Goal: Task Accomplishment & Management: Use online tool/utility

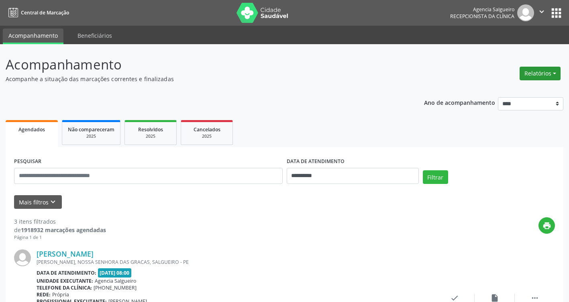
click at [555, 73] on button "Relatórios" at bounding box center [540, 74] width 41 height 14
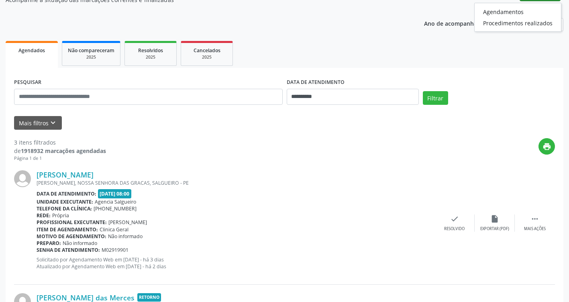
scroll to position [80, 0]
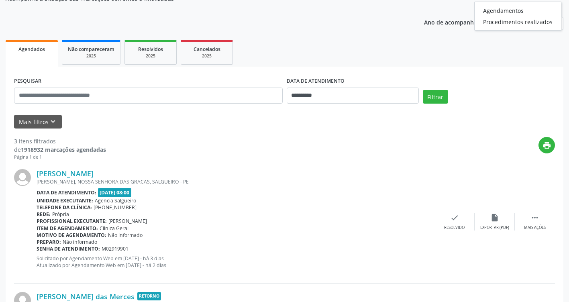
click at [278, 220] on div "Profissional executante: [PERSON_NAME]" at bounding box center [236, 221] width 398 height 7
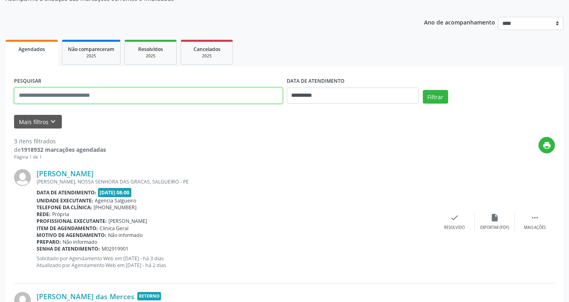
click at [80, 95] on input "text" at bounding box center [148, 96] width 269 height 16
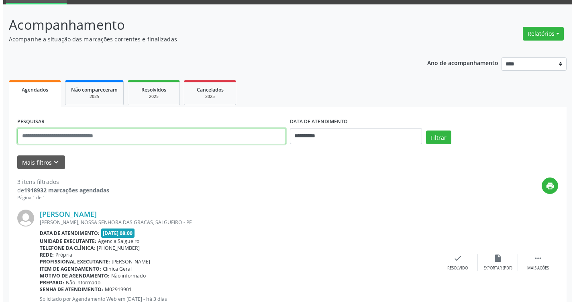
scroll to position [0, 0]
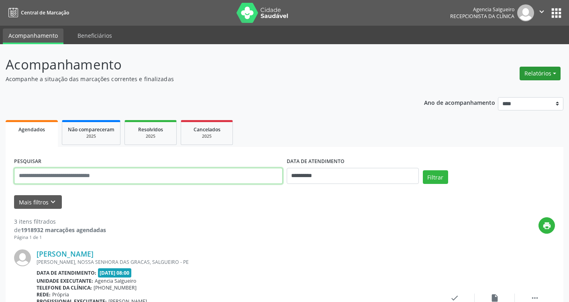
click at [556, 73] on button "Relatórios" at bounding box center [540, 74] width 41 height 14
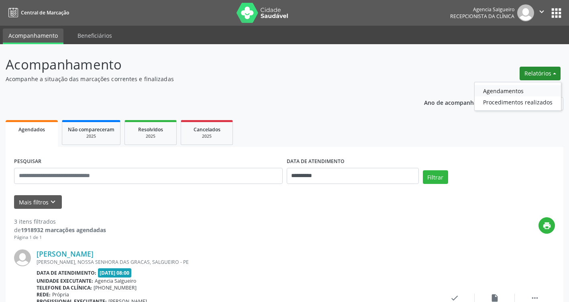
click at [515, 90] on link "Agendamentos" at bounding box center [518, 90] width 86 height 11
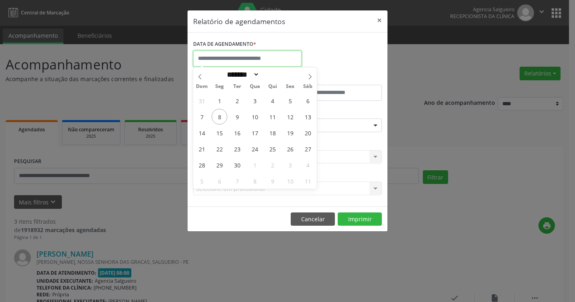
click at [255, 56] on input "text" at bounding box center [247, 59] width 108 height 16
click at [198, 78] on icon at bounding box center [200, 77] width 6 height 6
select select "*"
click at [274, 133] on span "14" at bounding box center [273, 133] width 16 height 16
type input "**********"
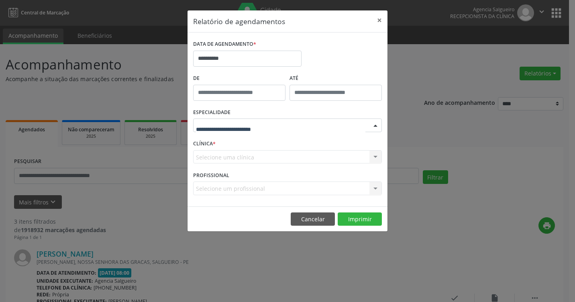
click at [374, 125] on div at bounding box center [376, 126] width 12 height 14
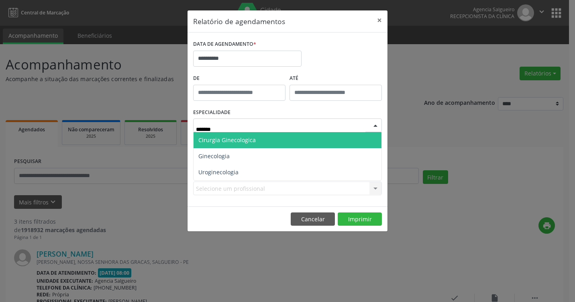
click at [353, 147] on span "Cirurgia Ginecologica" at bounding box center [288, 140] width 188 height 16
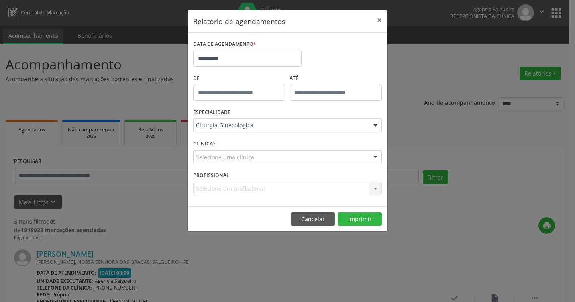
click at [380, 125] on div at bounding box center [376, 126] width 12 height 14
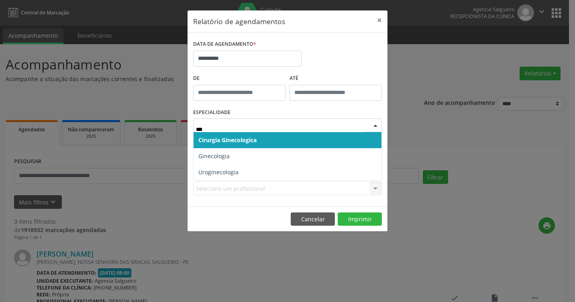
type input "****"
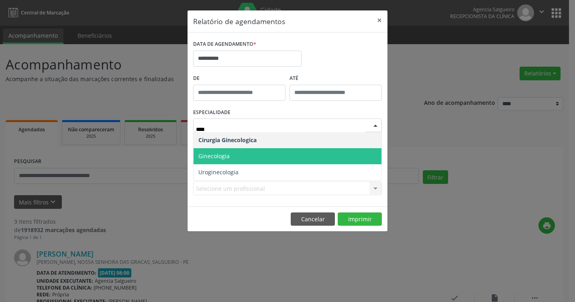
click at [231, 156] on span "Ginecologia" at bounding box center [288, 156] width 188 height 16
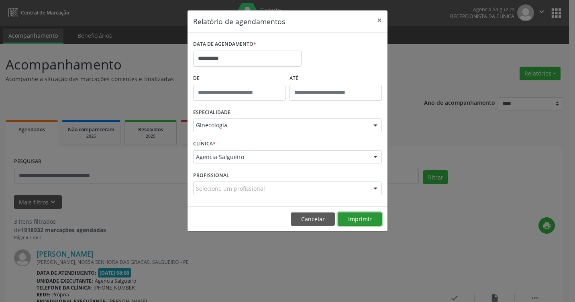
click at [362, 219] on button "Imprimir" at bounding box center [360, 219] width 44 height 14
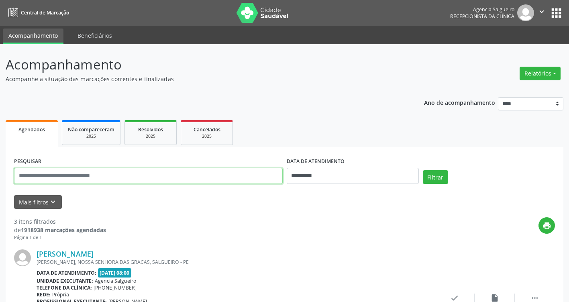
click at [116, 176] on input "text" at bounding box center [148, 176] width 269 height 16
type input "*"
type input "**********"
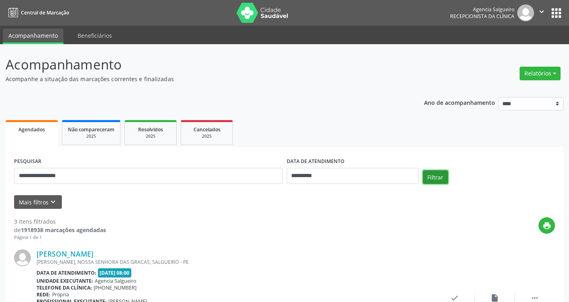
click at [435, 176] on button "Filtrar" at bounding box center [435, 177] width 25 height 14
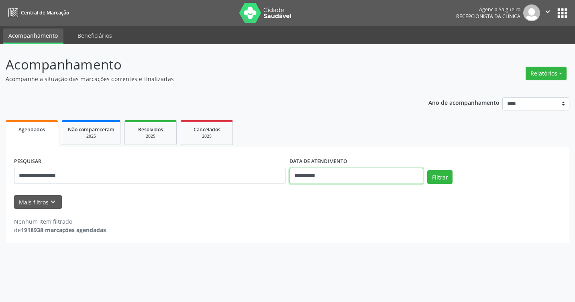
click at [378, 175] on input "**********" at bounding box center [357, 176] width 134 height 16
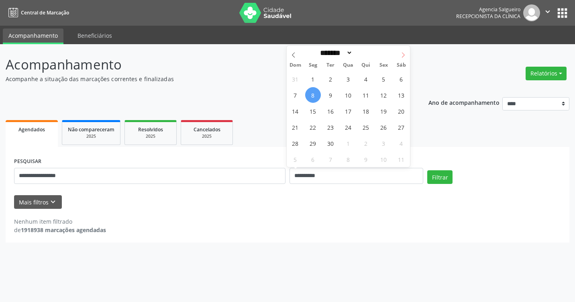
drag, startPoint x: 378, startPoint y: 175, endPoint x: 402, endPoint y: 56, distance: 121.8
click at [402, 56] on icon at bounding box center [403, 55] width 6 height 6
select select "*"
